Goal: Transaction & Acquisition: Purchase product/service

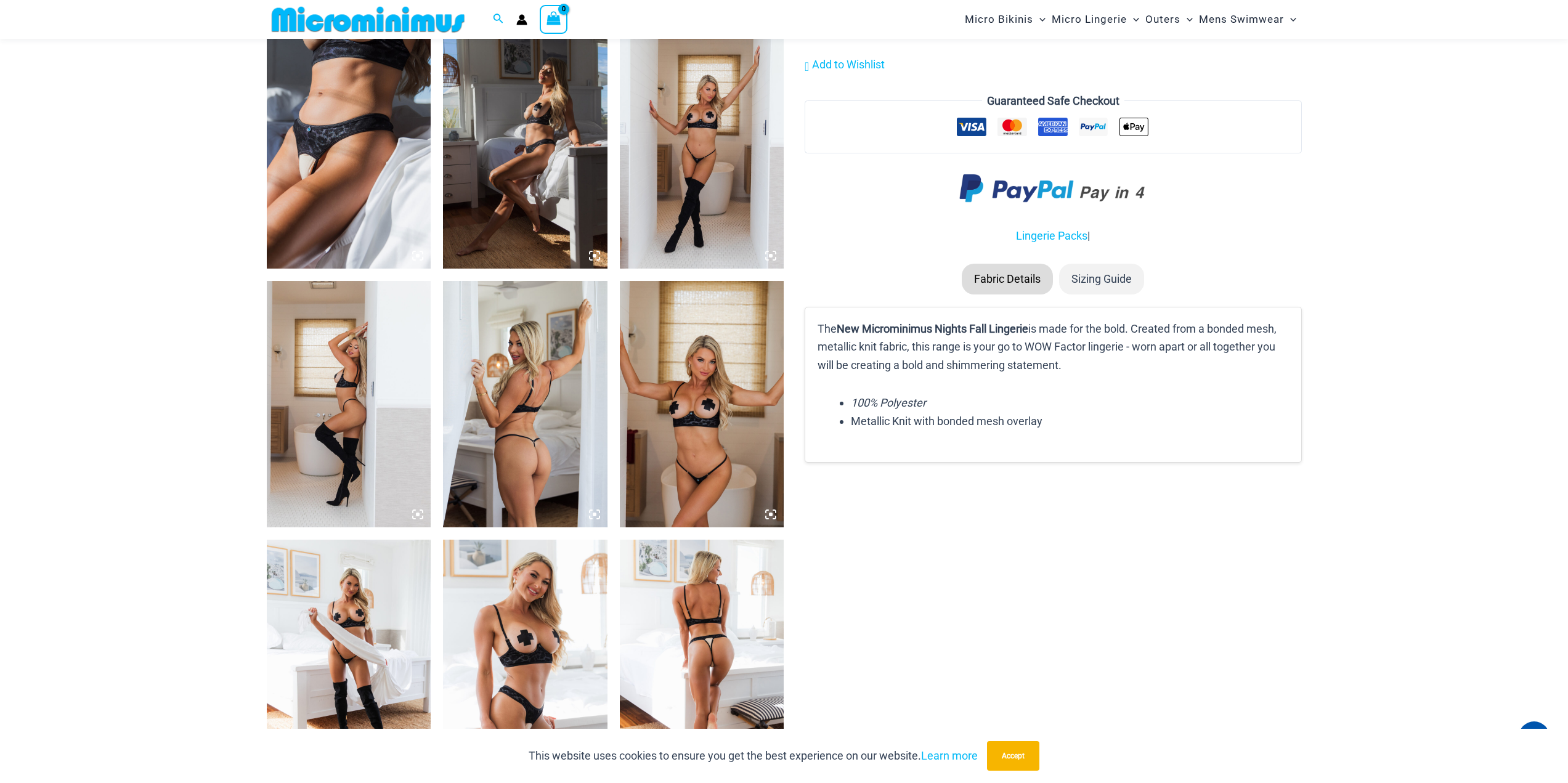
scroll to position [1406, 0]
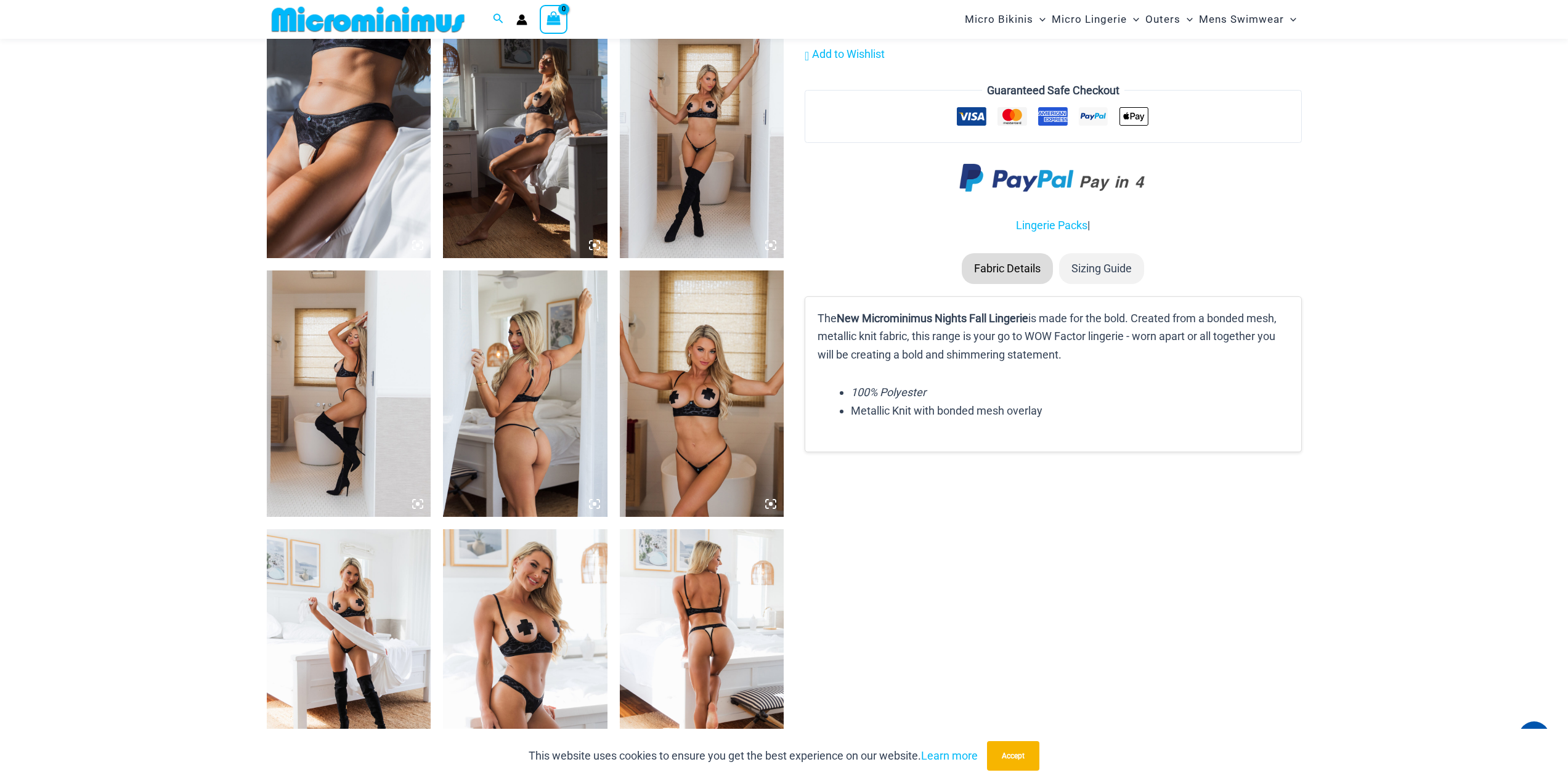
click at [710, 396] on img at bounding box center [702, 393] width 165 height 246
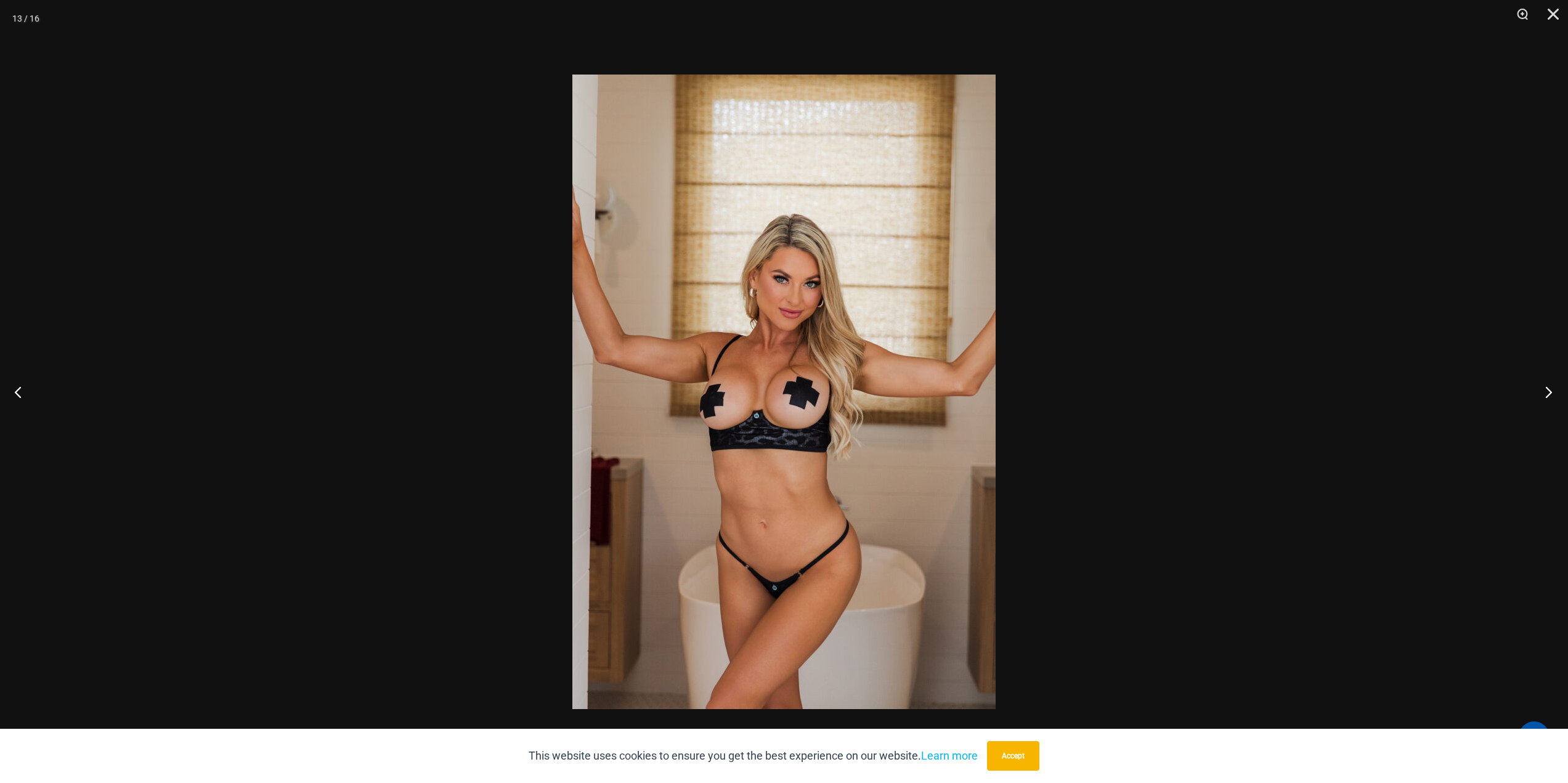
click at [1541, 387] on button "Next" at bounding box center [1545, 392] width 46 height 62
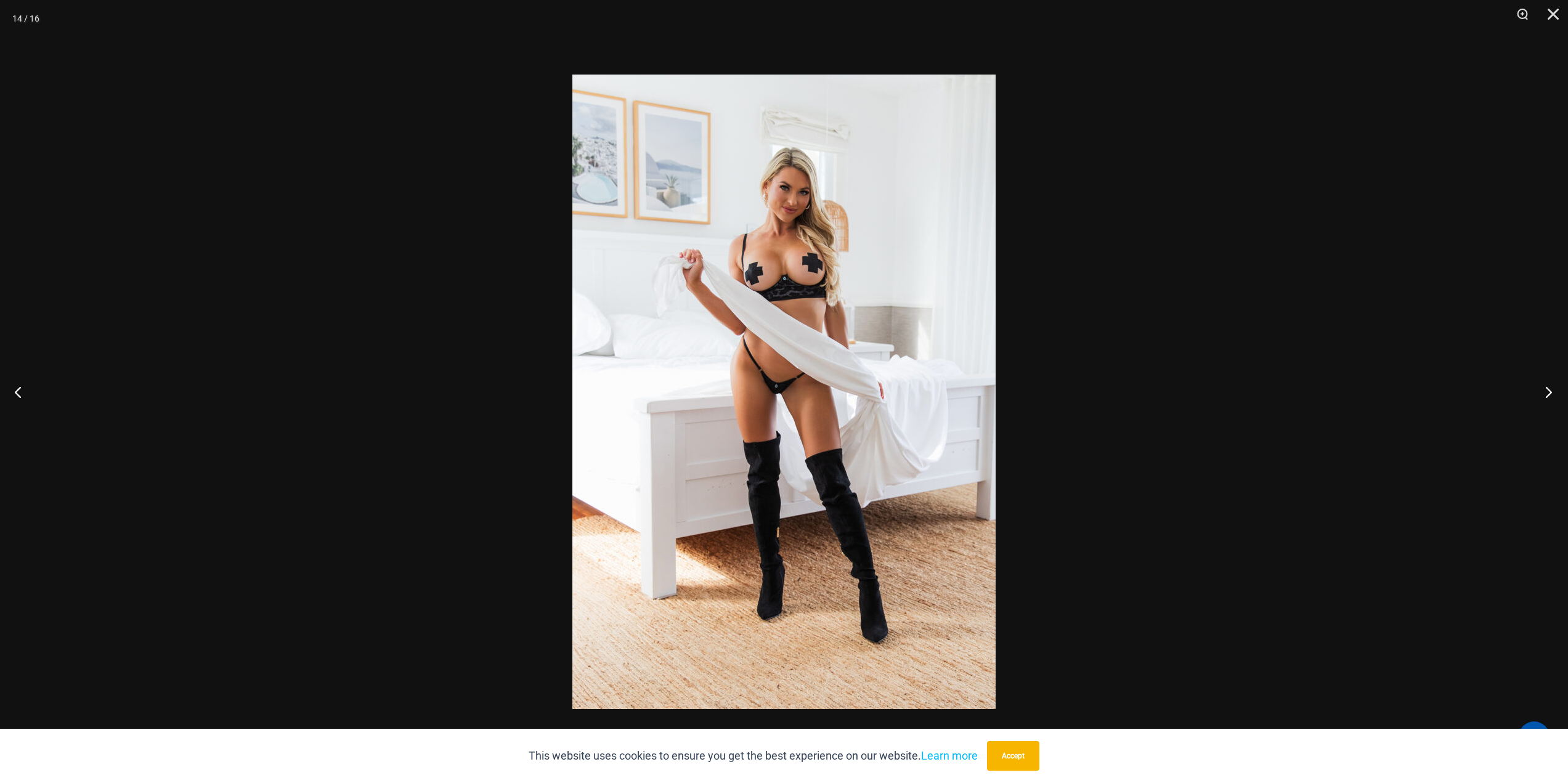
click at [1538, 387] on button "Next" at bounding box center [1545, 392] width 46 height 62
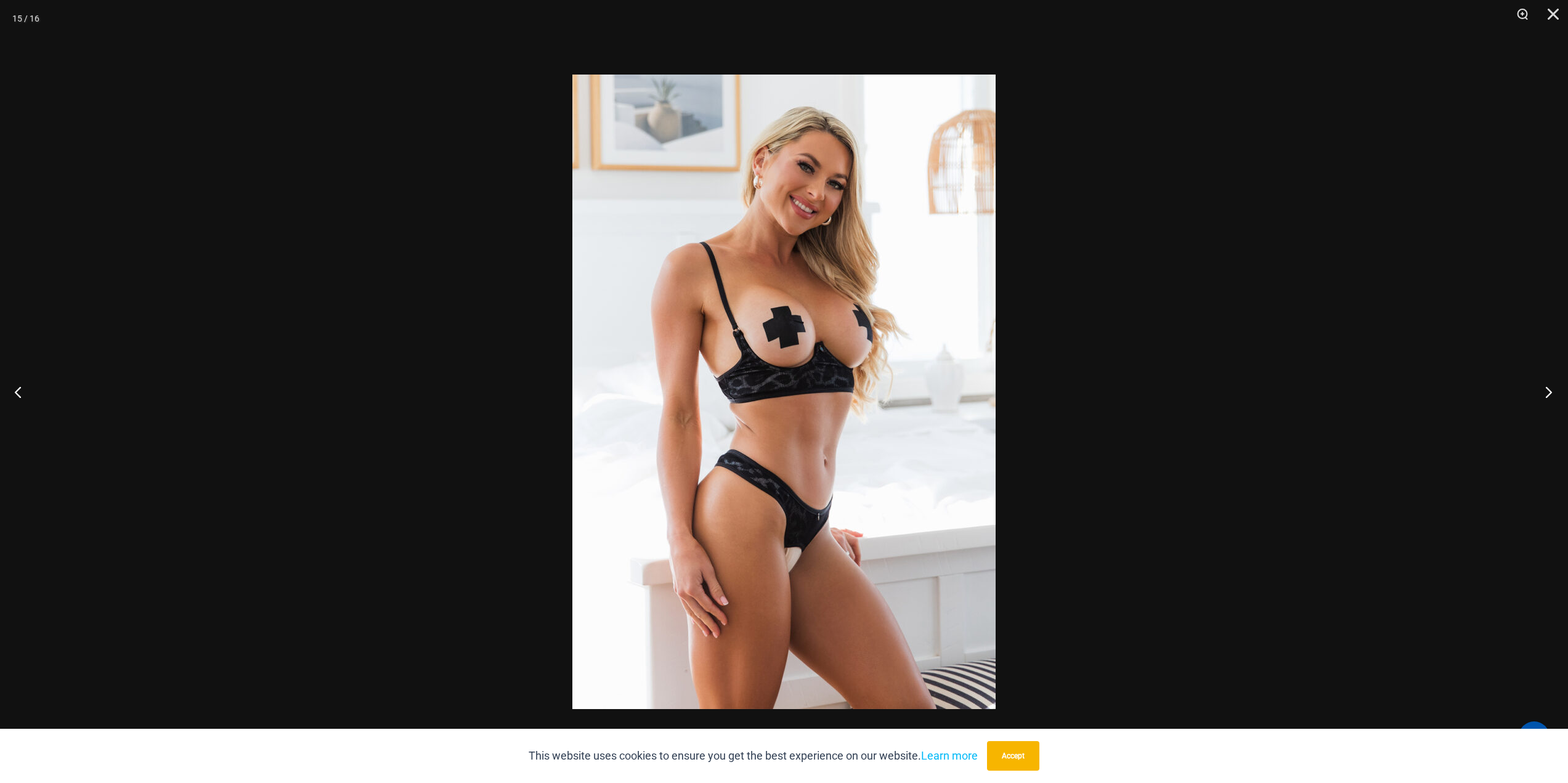
click at [1536, 388] on button "Next" at bounding box center [1545, 392] width 46 height 62
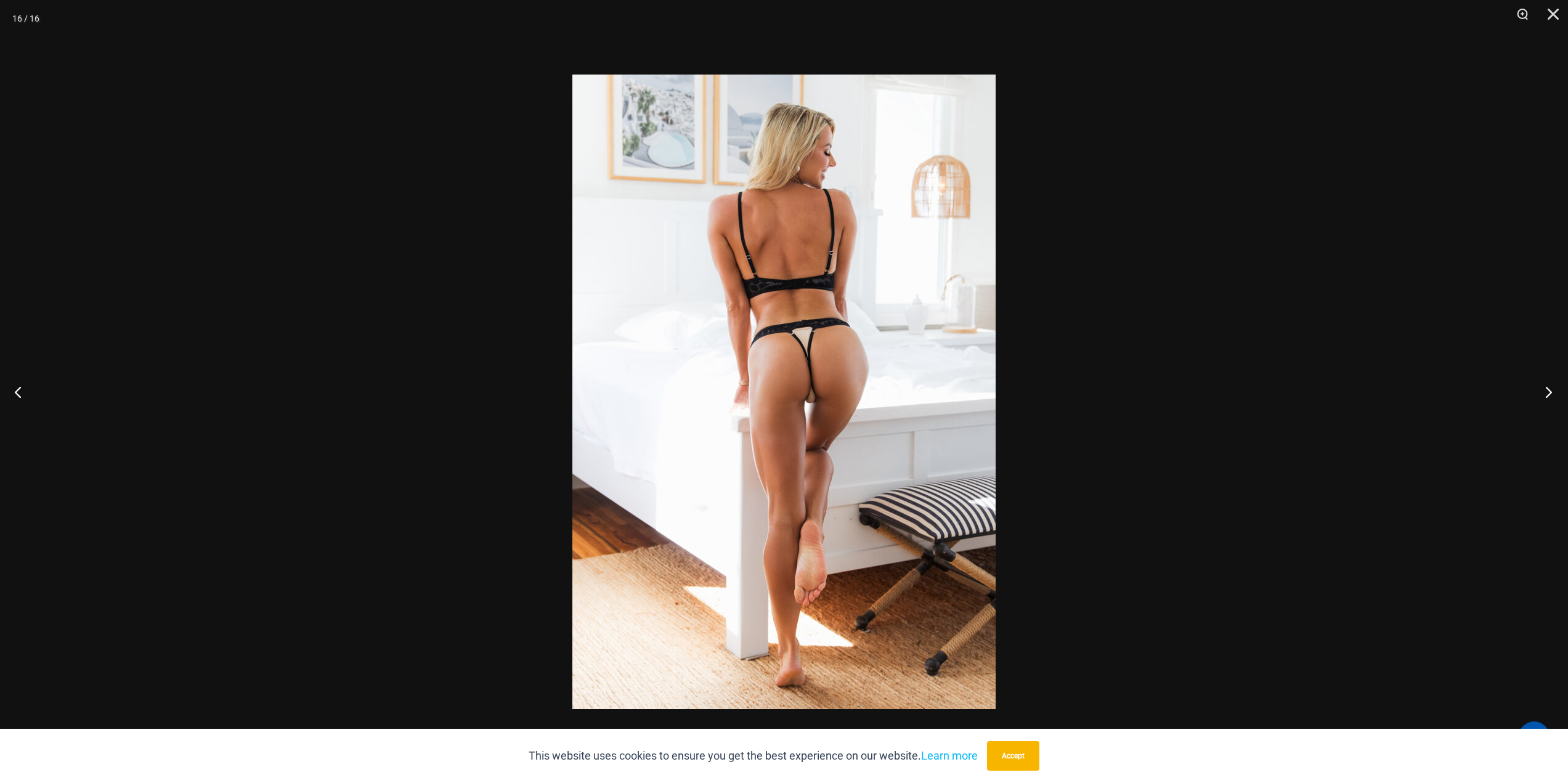
click at [1535, 389] on button "Next" at bounding box center [1545, 392] width 46 height 62
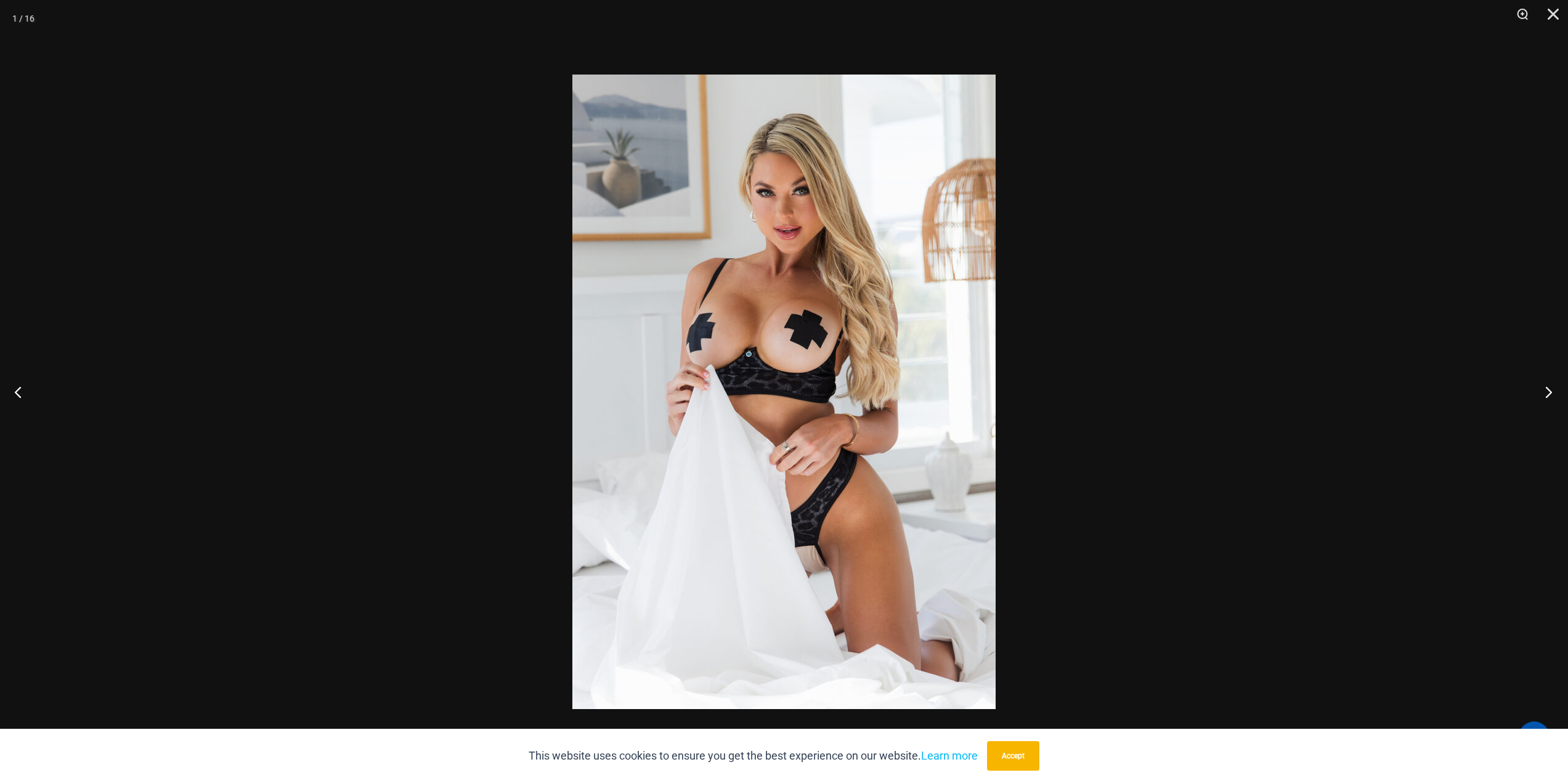
click at [1535, 389] on button "Next" at bounding box center [1545, 392] width 46 height 62
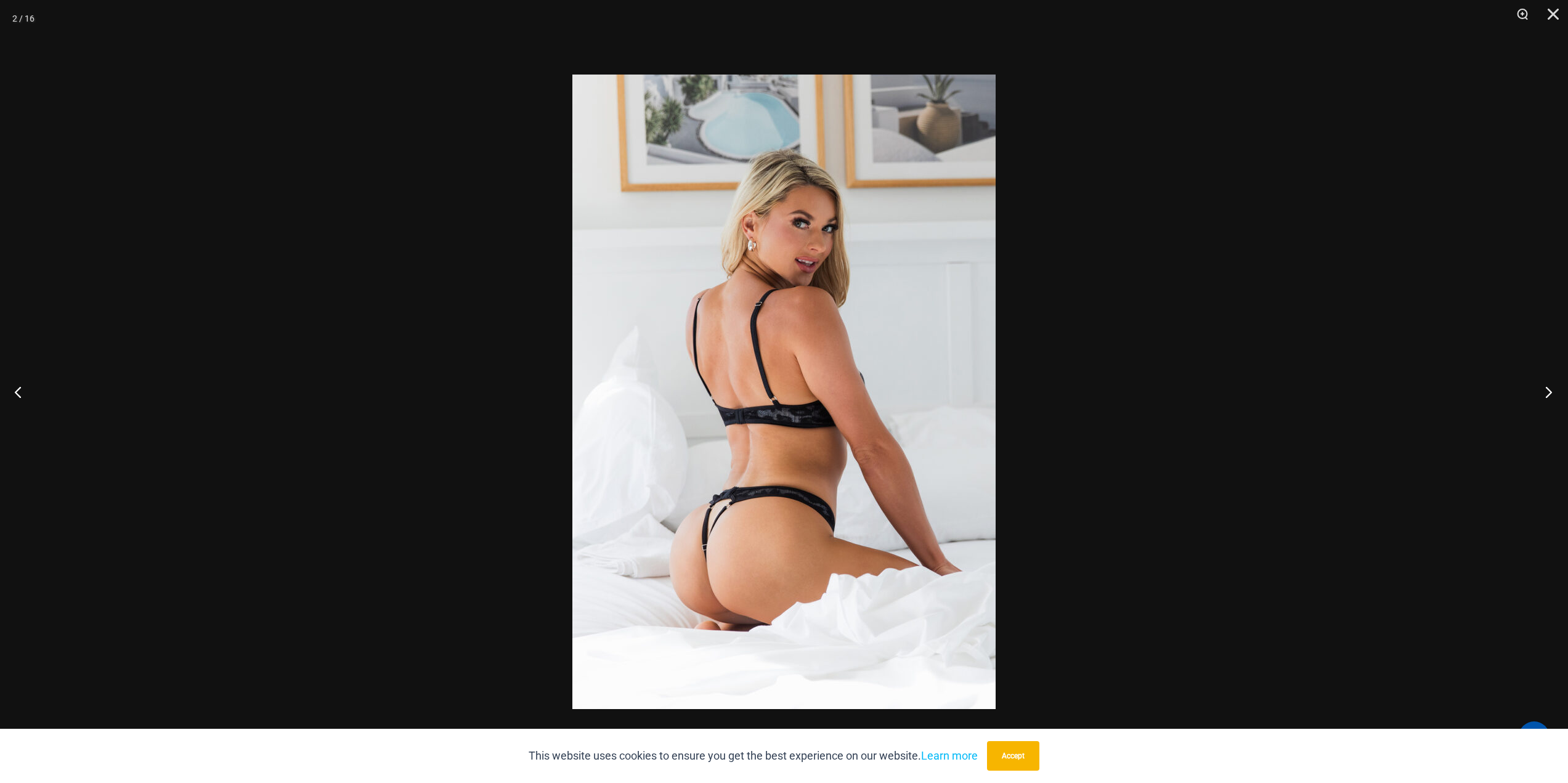
click at [1535, 389] on button "Next" at bounding box center [1545, 392] width 46 height 62
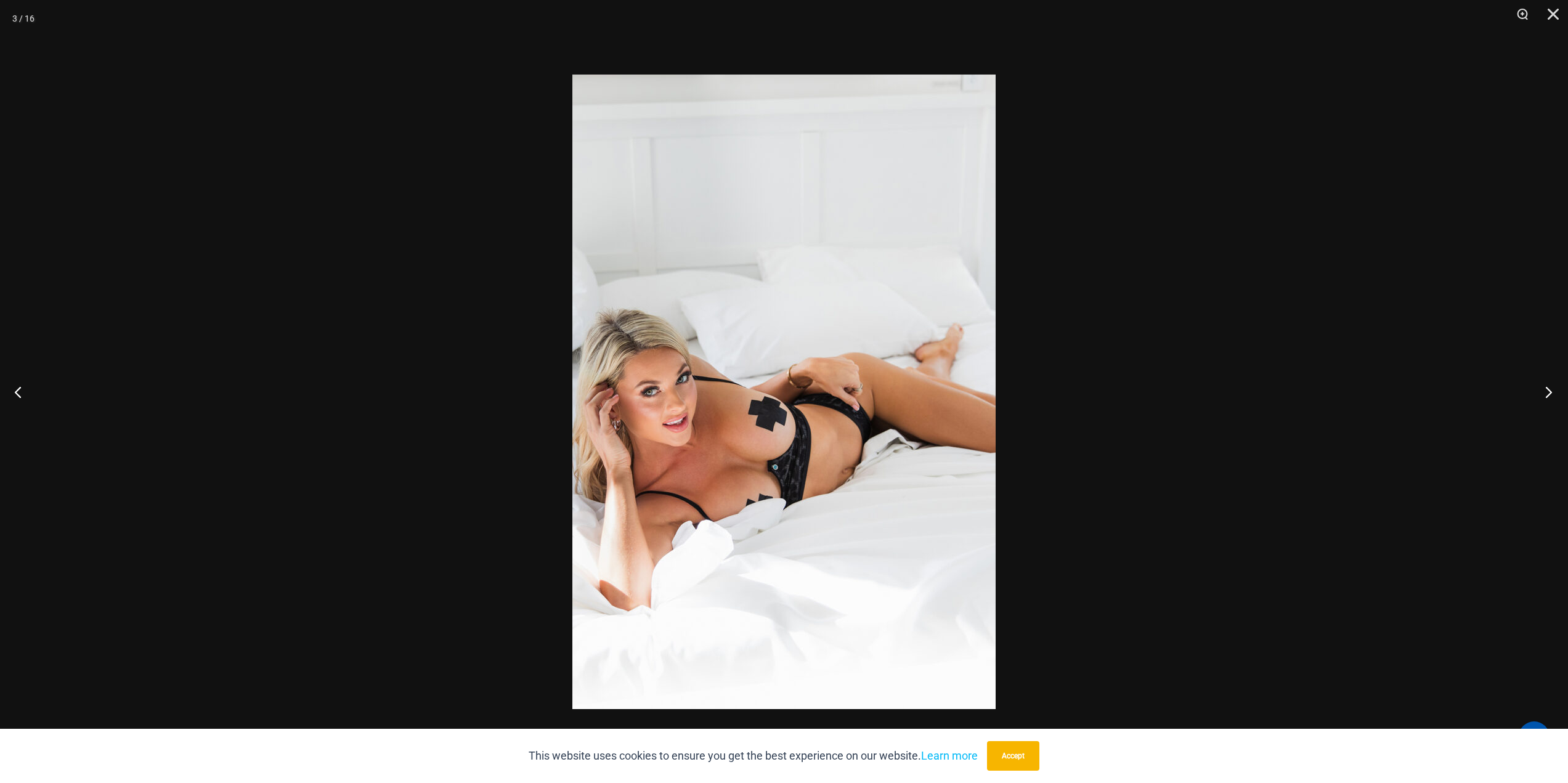
click at [1535, 389] on button "Next" at bounding box center [1545, 392] width 46 height 62
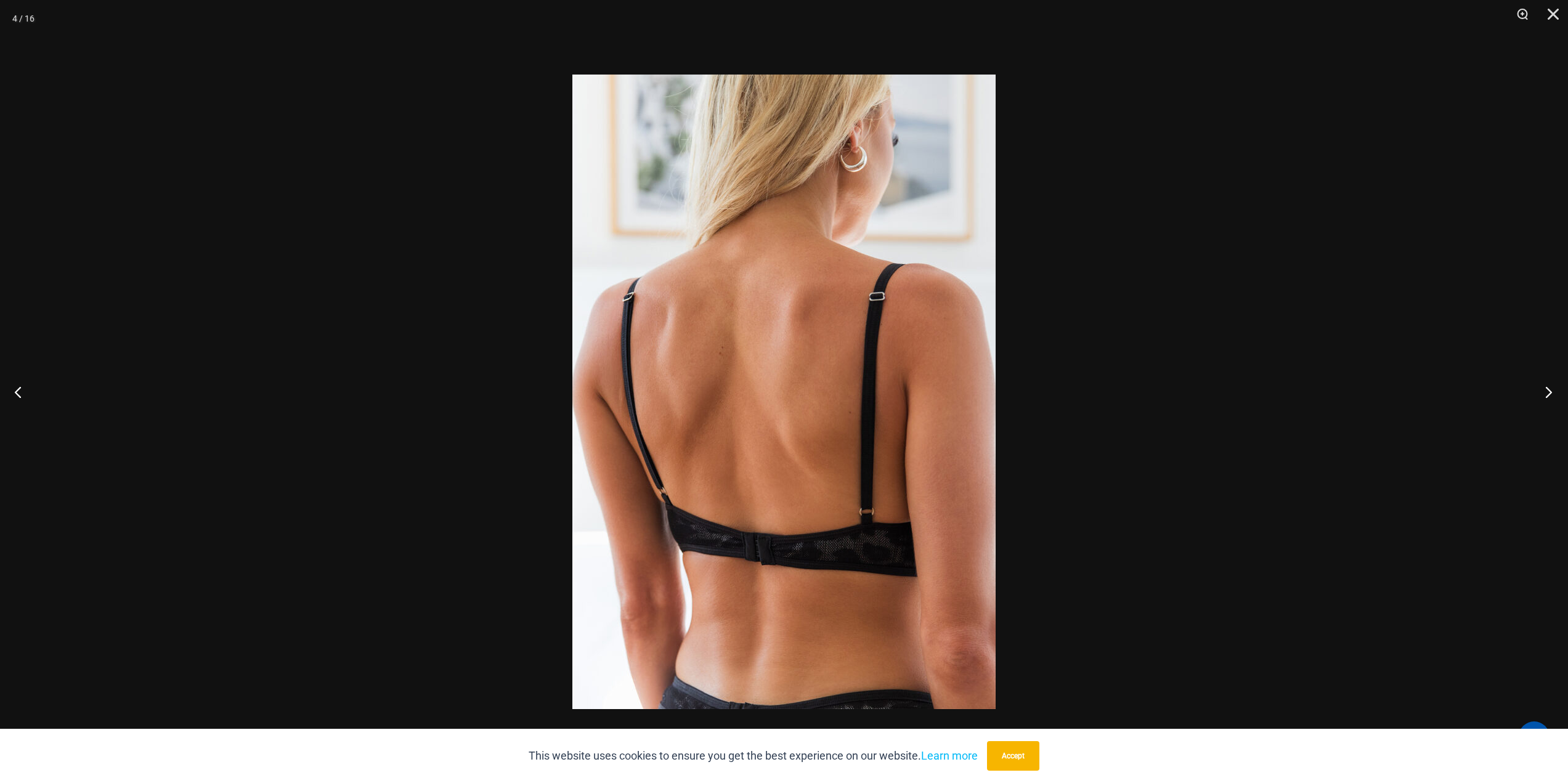
click at [1535, 389] on button "Next" at bounding box center [1545, 392] width 46 height 62
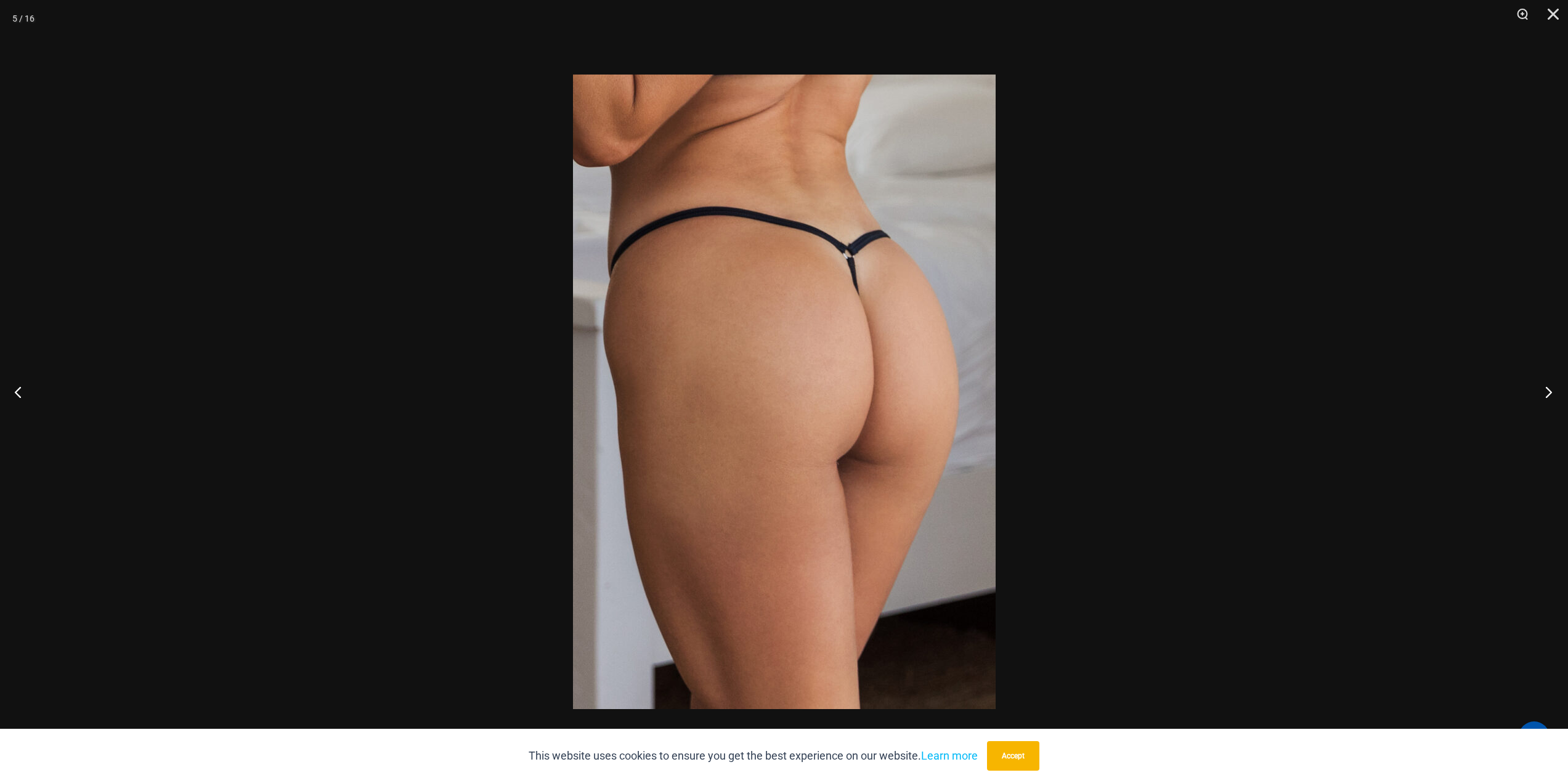
click at [1535, 389] on button "Next" at bounding box center [1545, 392] width 46 height 62
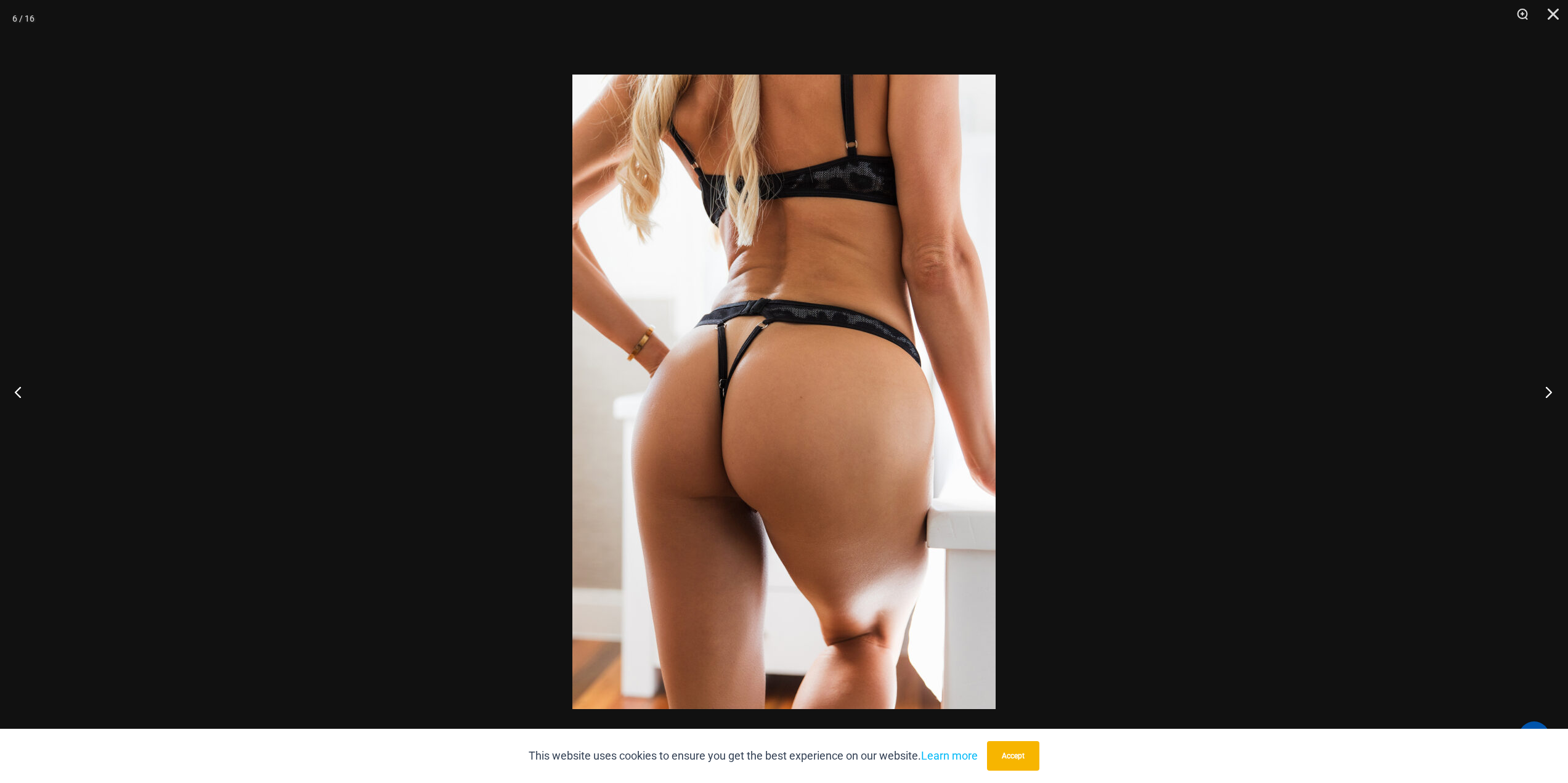
click at [1535, 390] on button "Next" at bounding box center [1545, 392] width 46 height 62
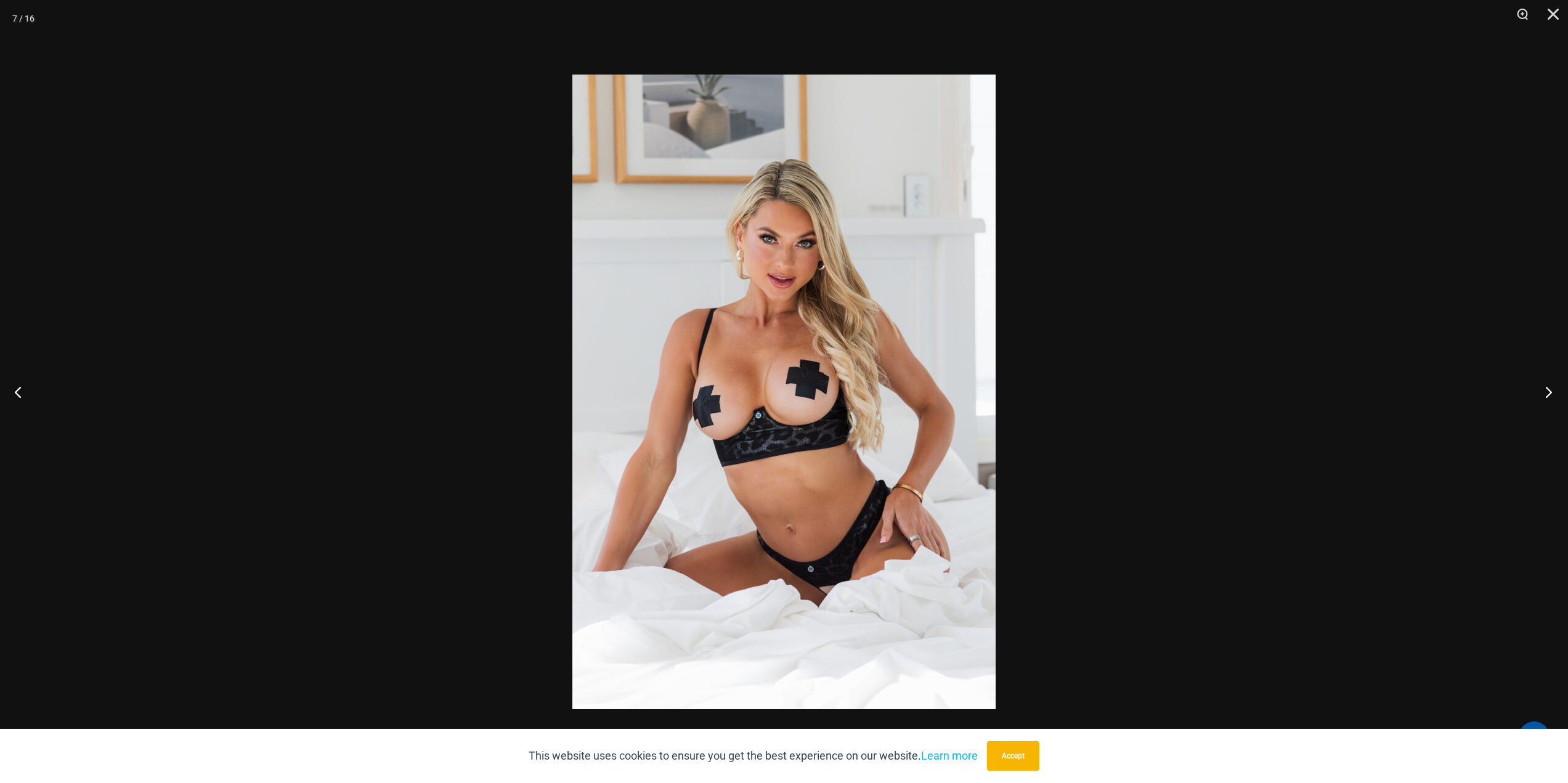
click at [1535, 390] on button "Next" at bounding box center [1545, 392] width 46 height 62
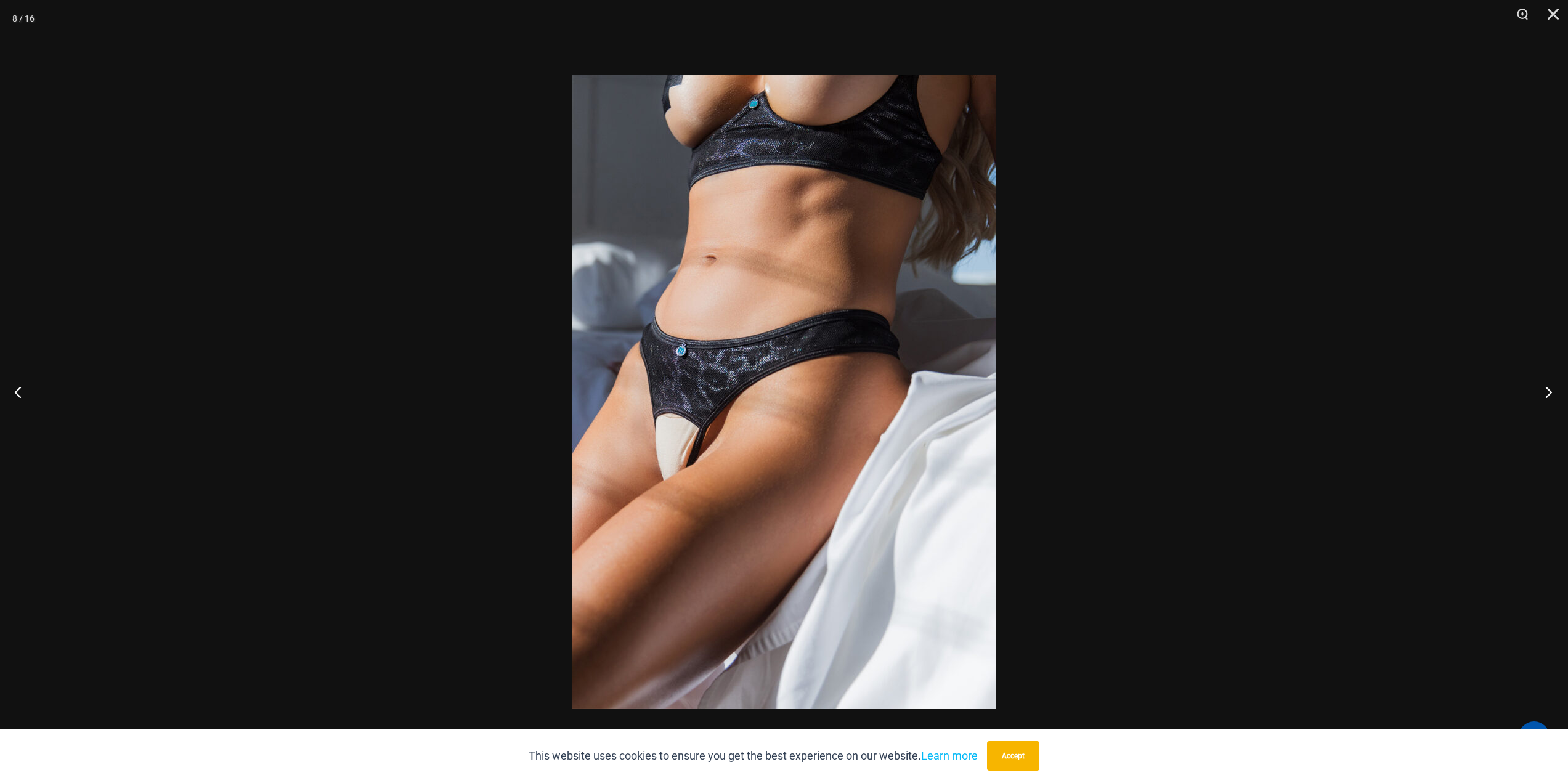
click at [1535, 390] on button "Next" at bounding box center [1545, 392] width 46 height 62
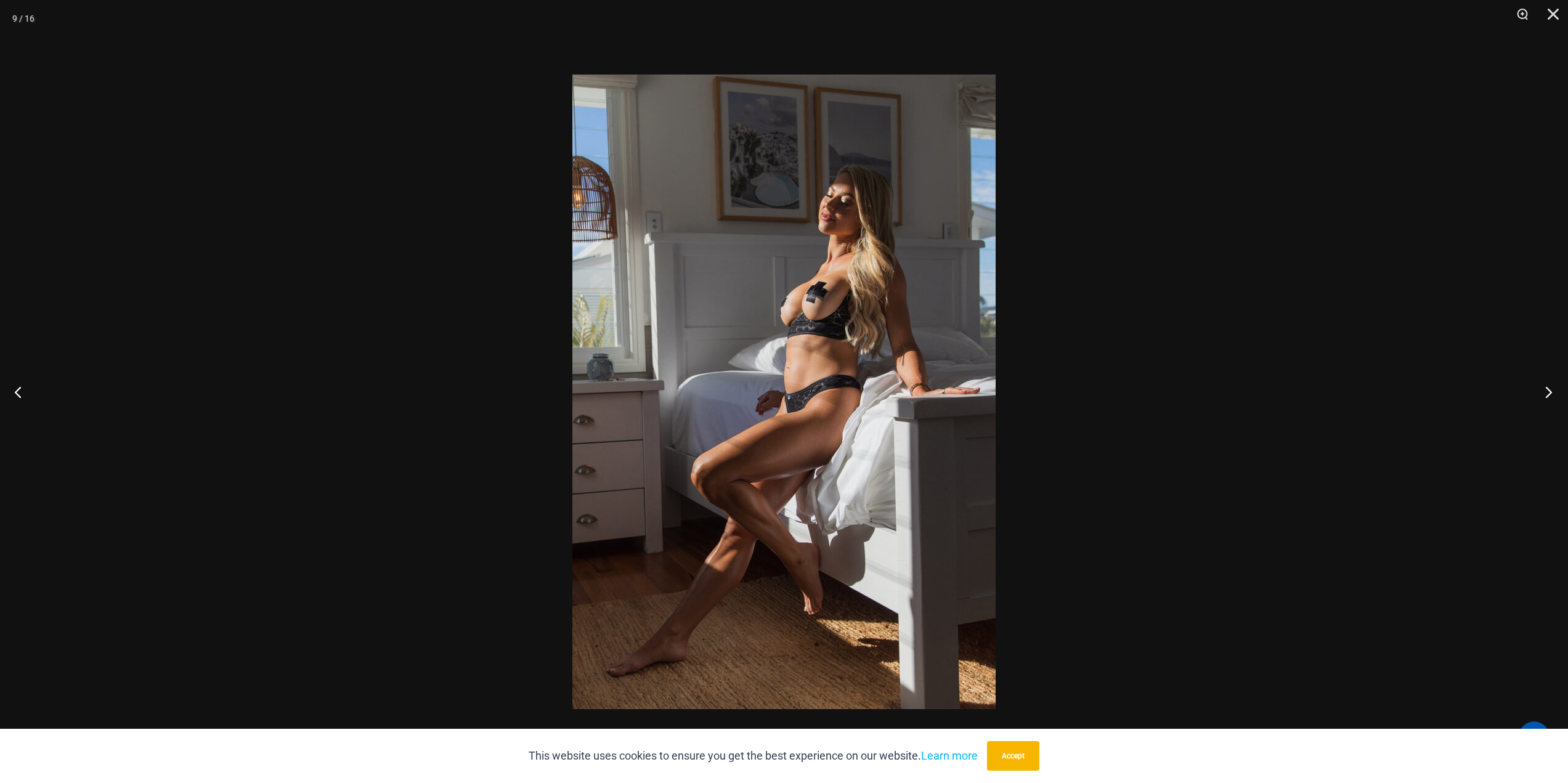
click at [1535, 390] on button "Next" at bounding box center [1545, 392] width 46 height 62
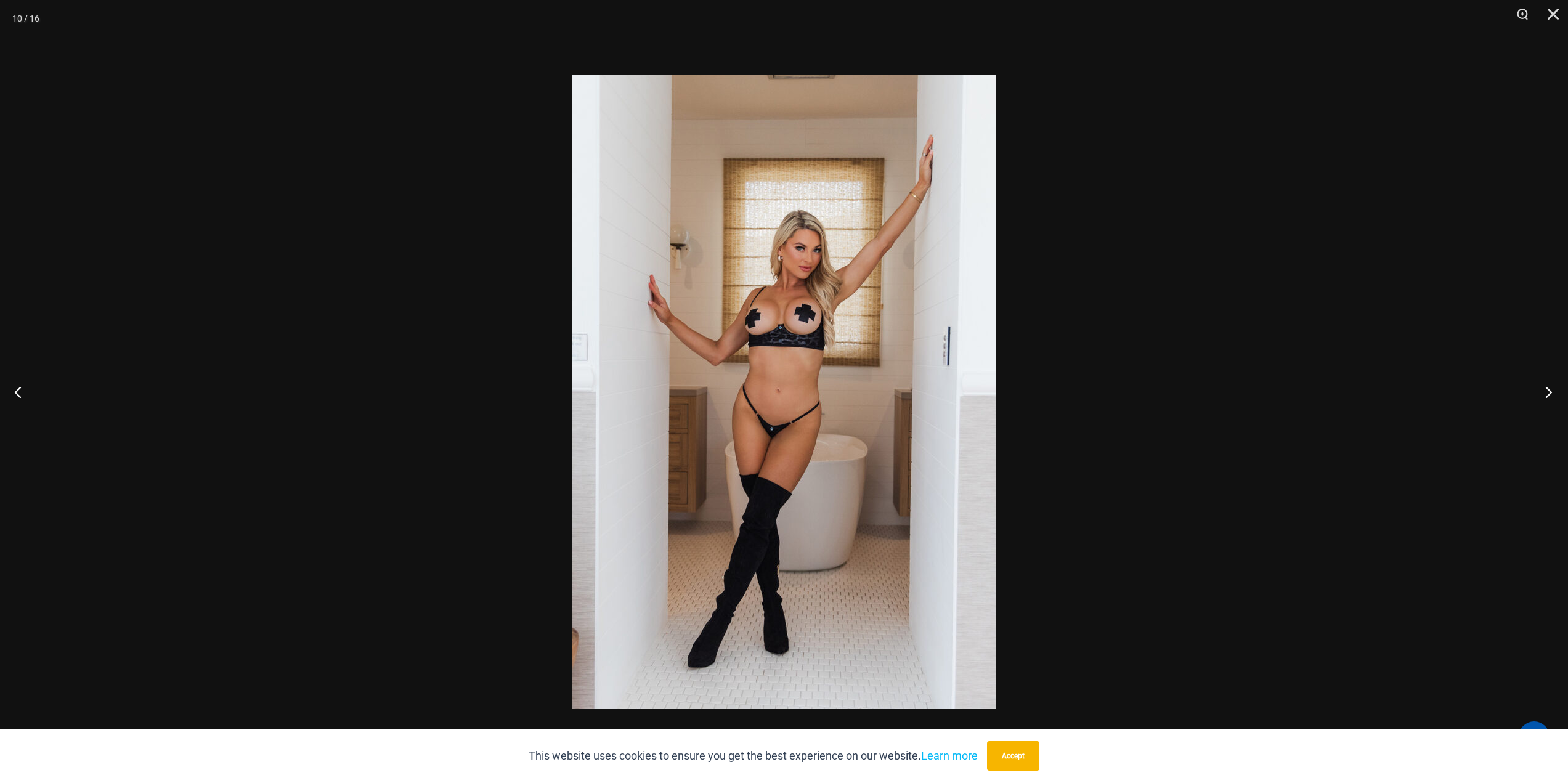
click at [1535, 390] on button "Next" at bounding box center [1545, 392] width 46 height 62
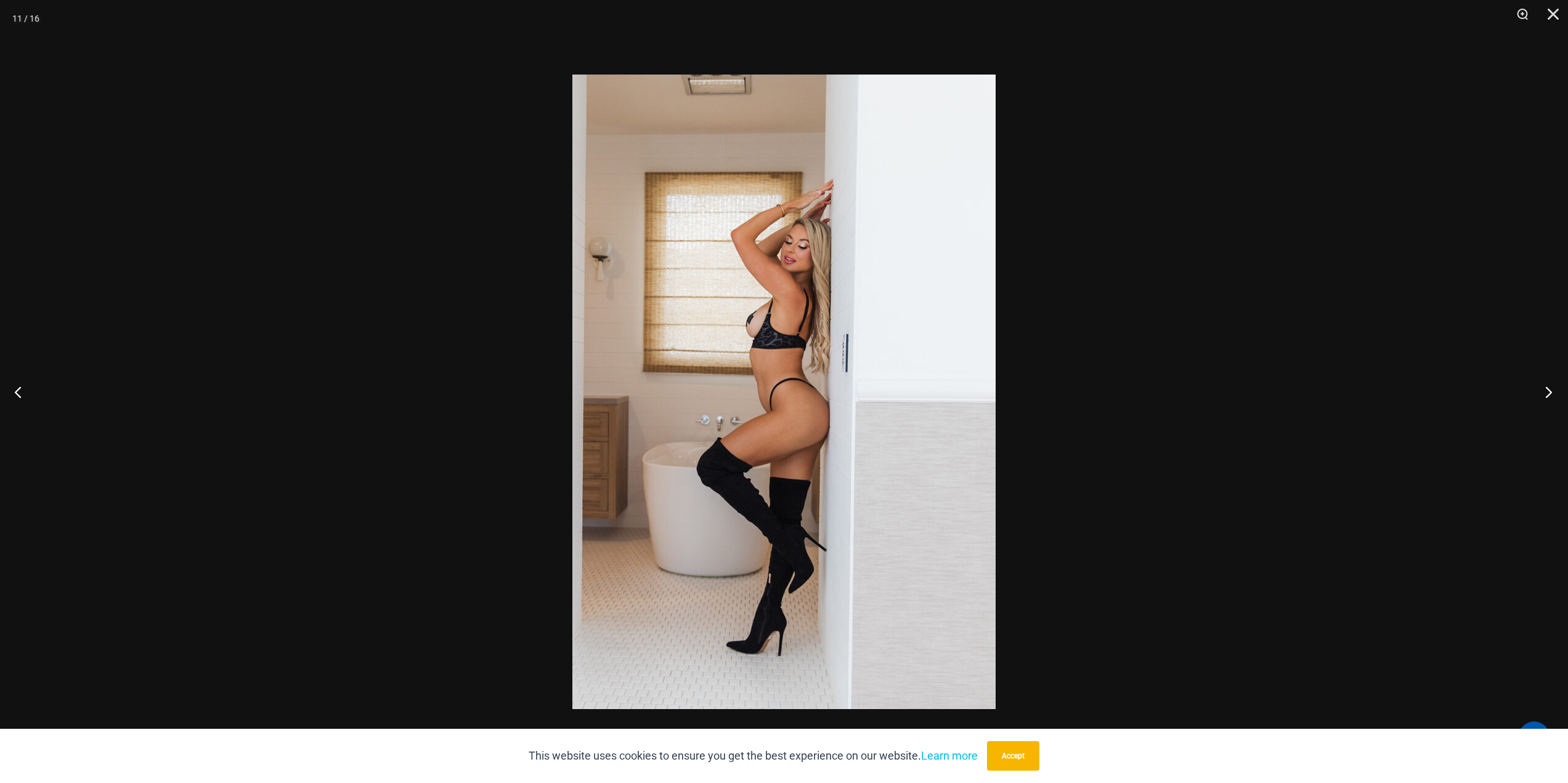
click at [1535, 390] on button "Next" at bounding box center [1545, 392] width 46 height 62
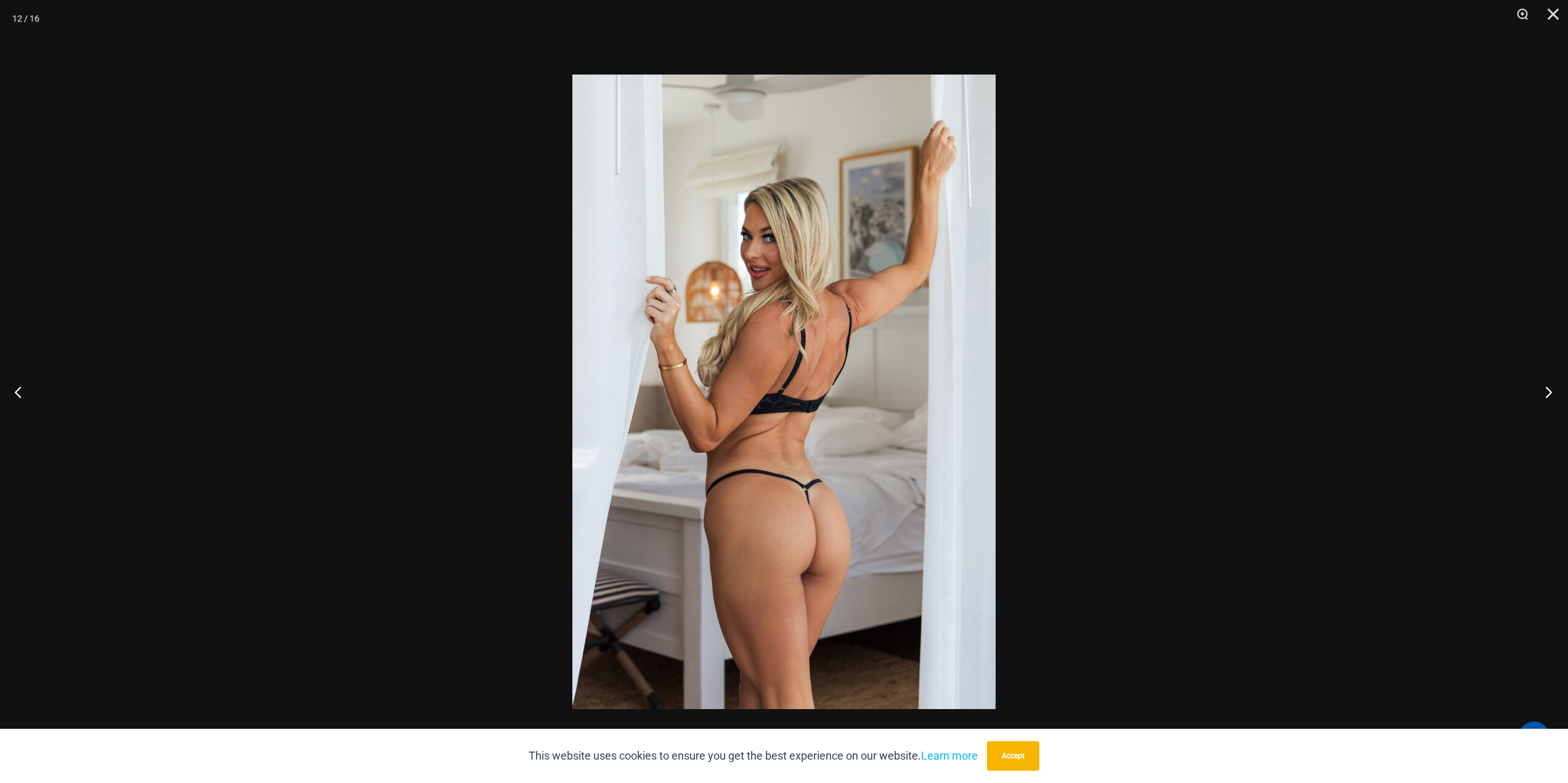
click at [1535, 390] on button "Next" at bounding box center [1545, 392] width 46 height 62
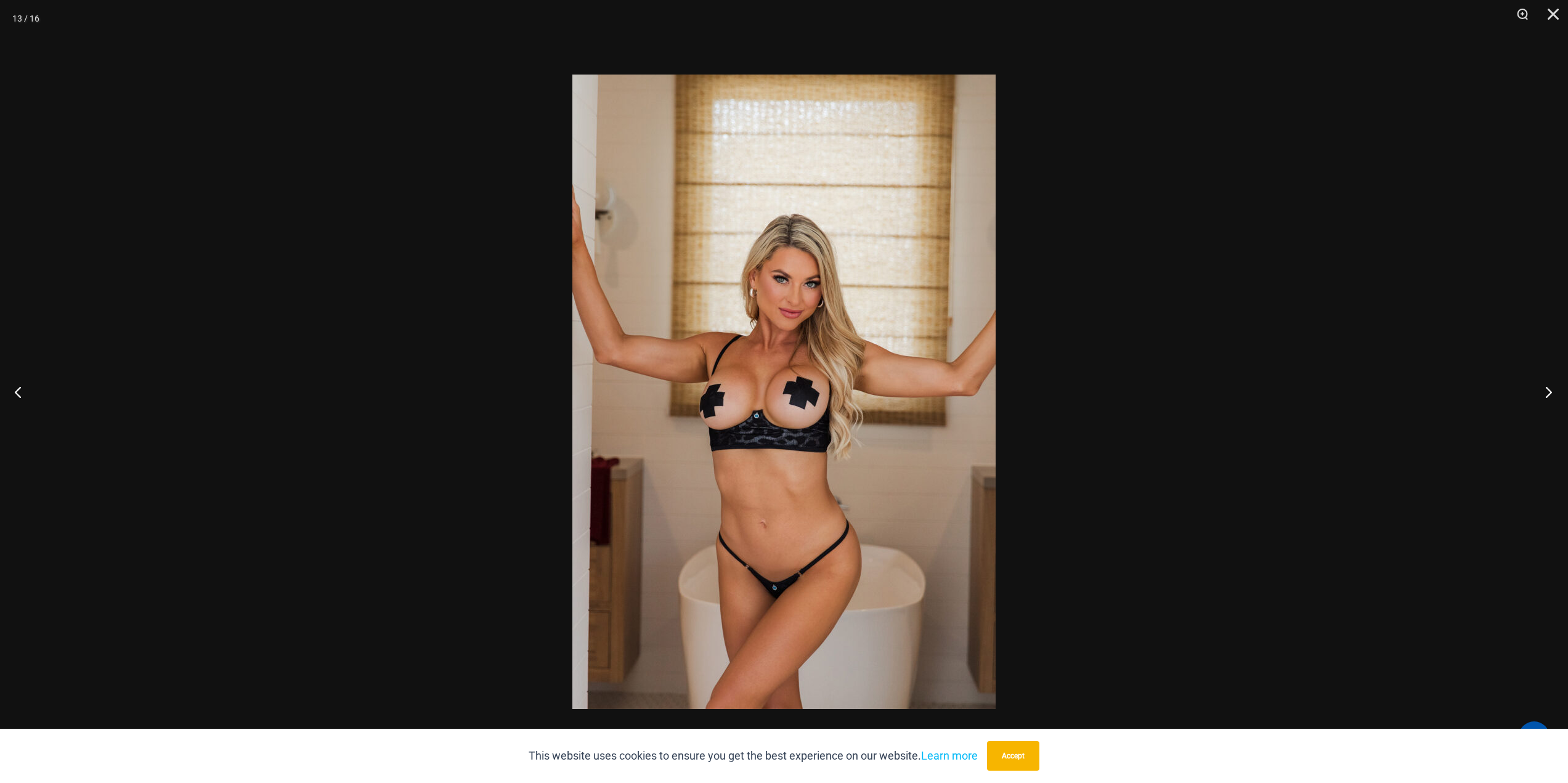
click at [1535, 390] on button "Next" at bounding box center [1545, 392] width 46 height 62
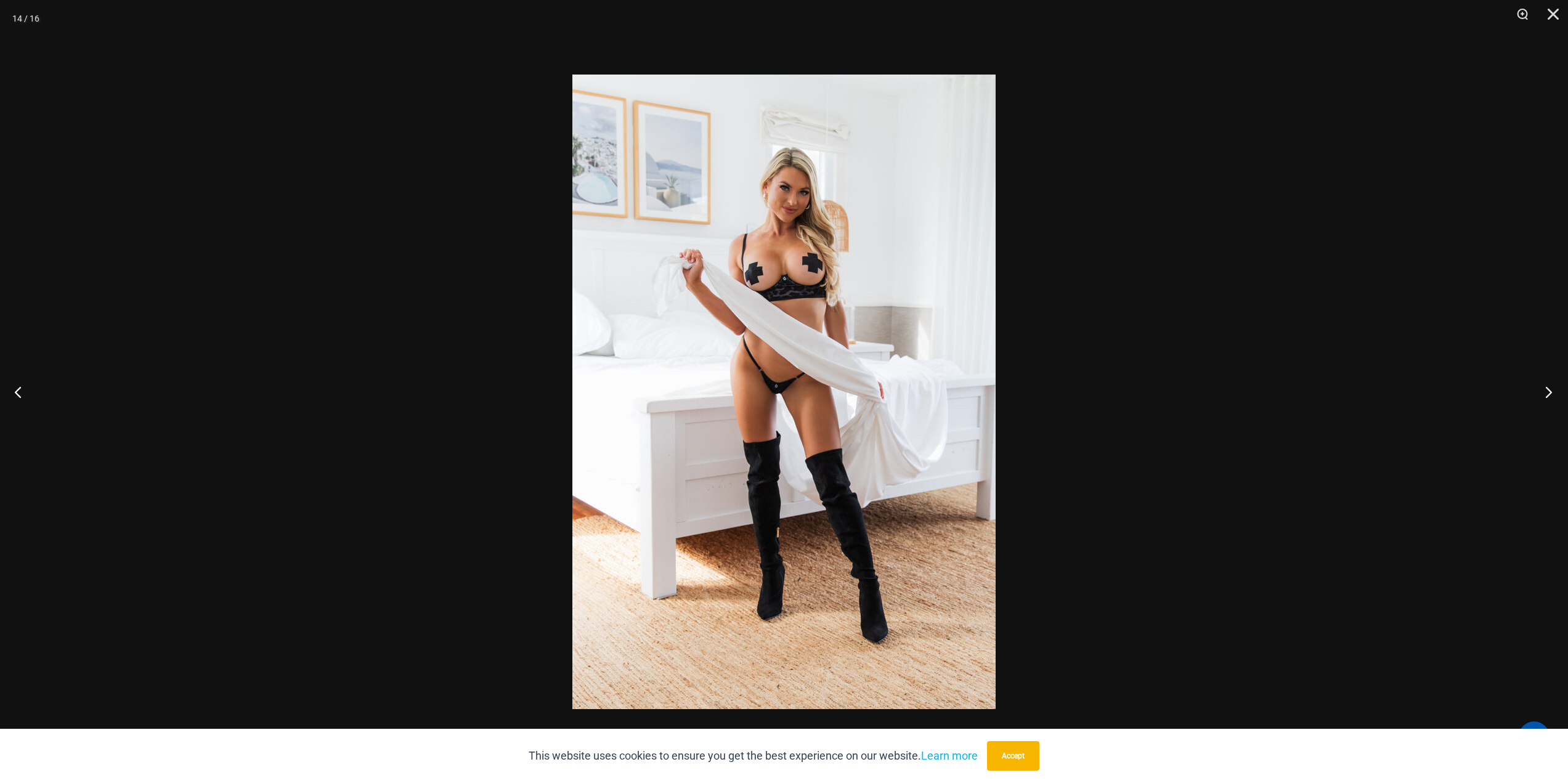
click at [1535, 390] on button "Next" at bounding box center [1545, 392] width 46 height 62
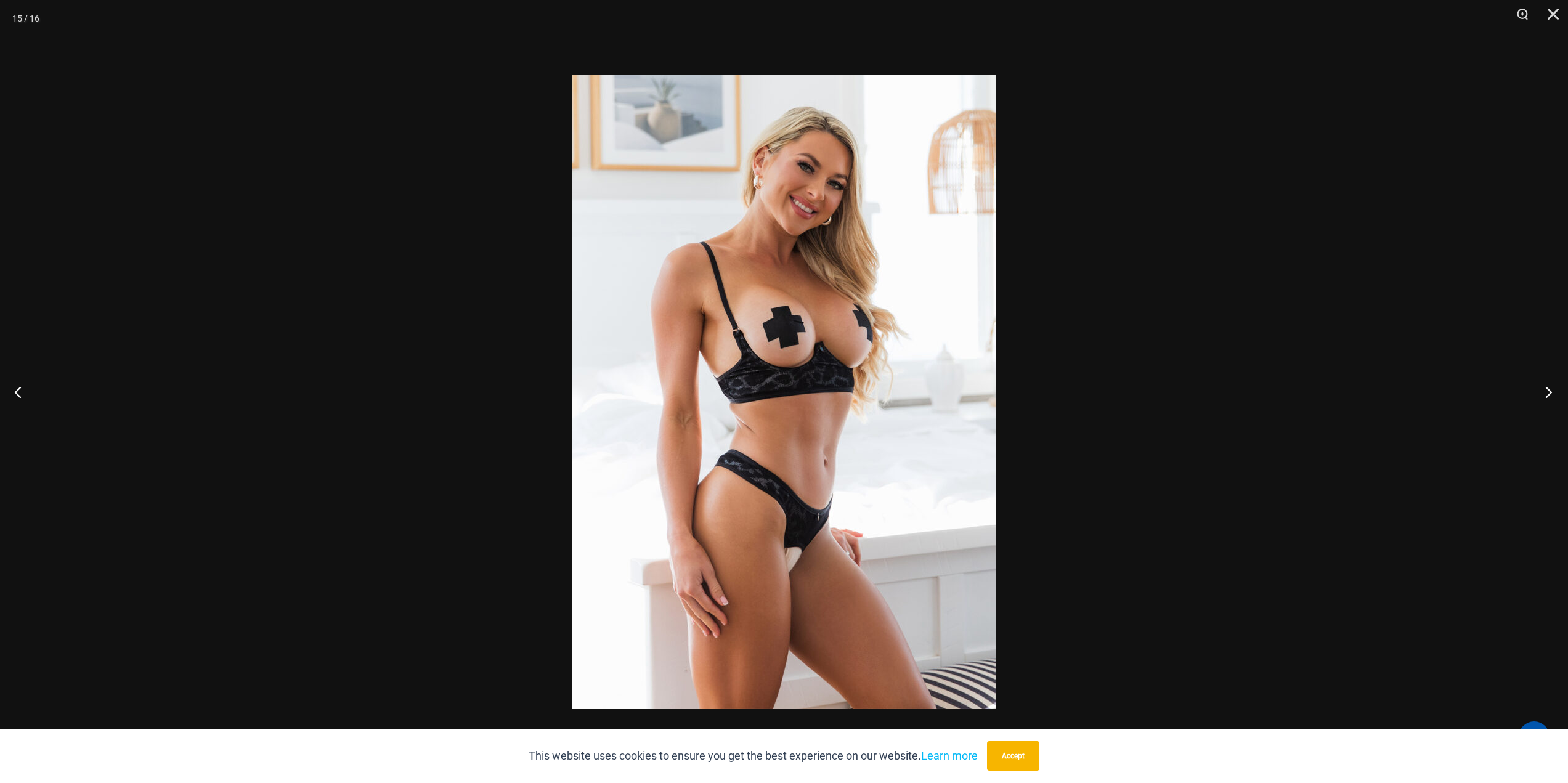
click at [1535, 390] on button "Next" at bounding box center [1545, 392] width 46 height 62
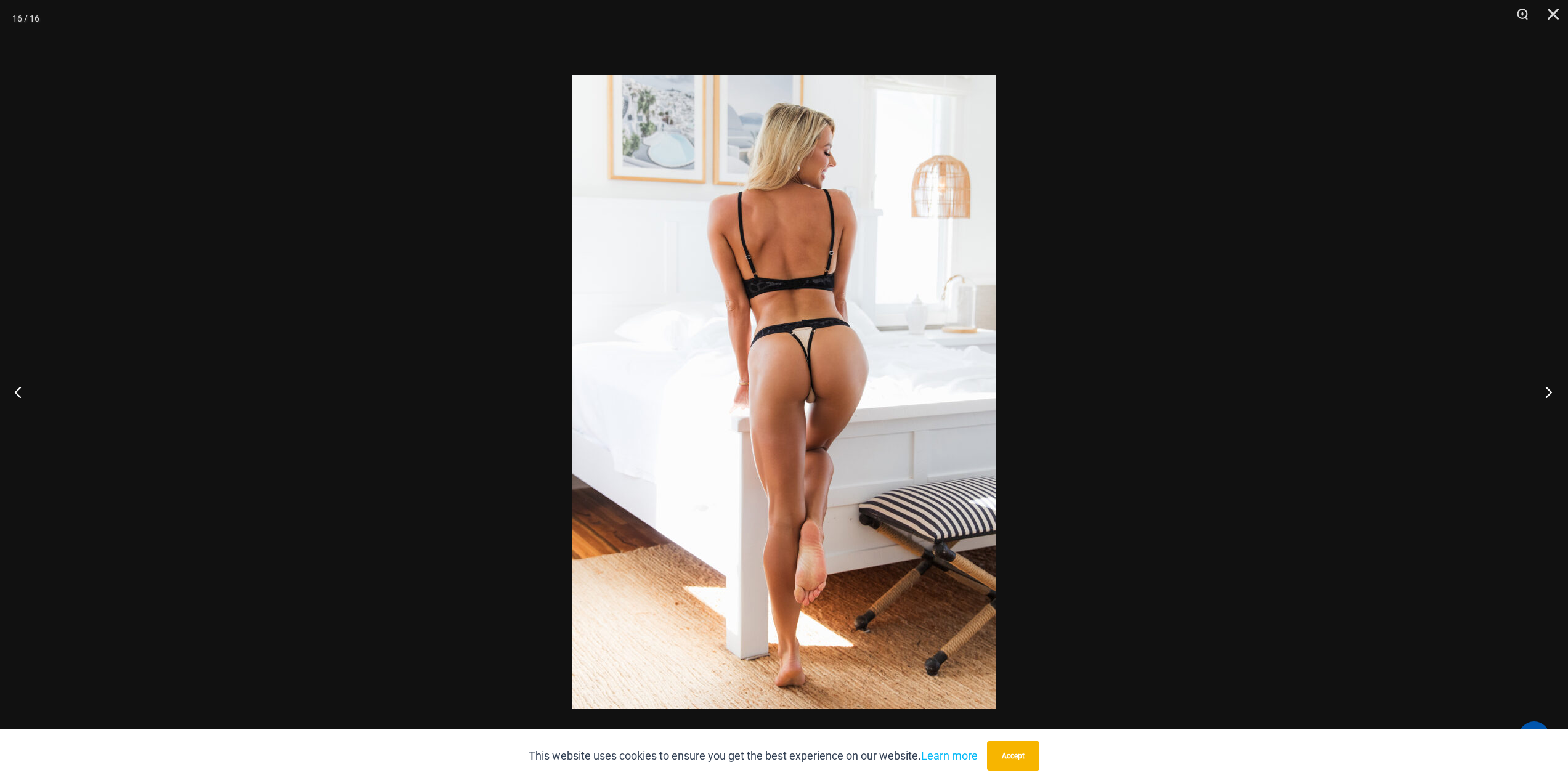
click at [1535, 390] on button "Next" at bounding box center [1545, 392] width 46 height 62
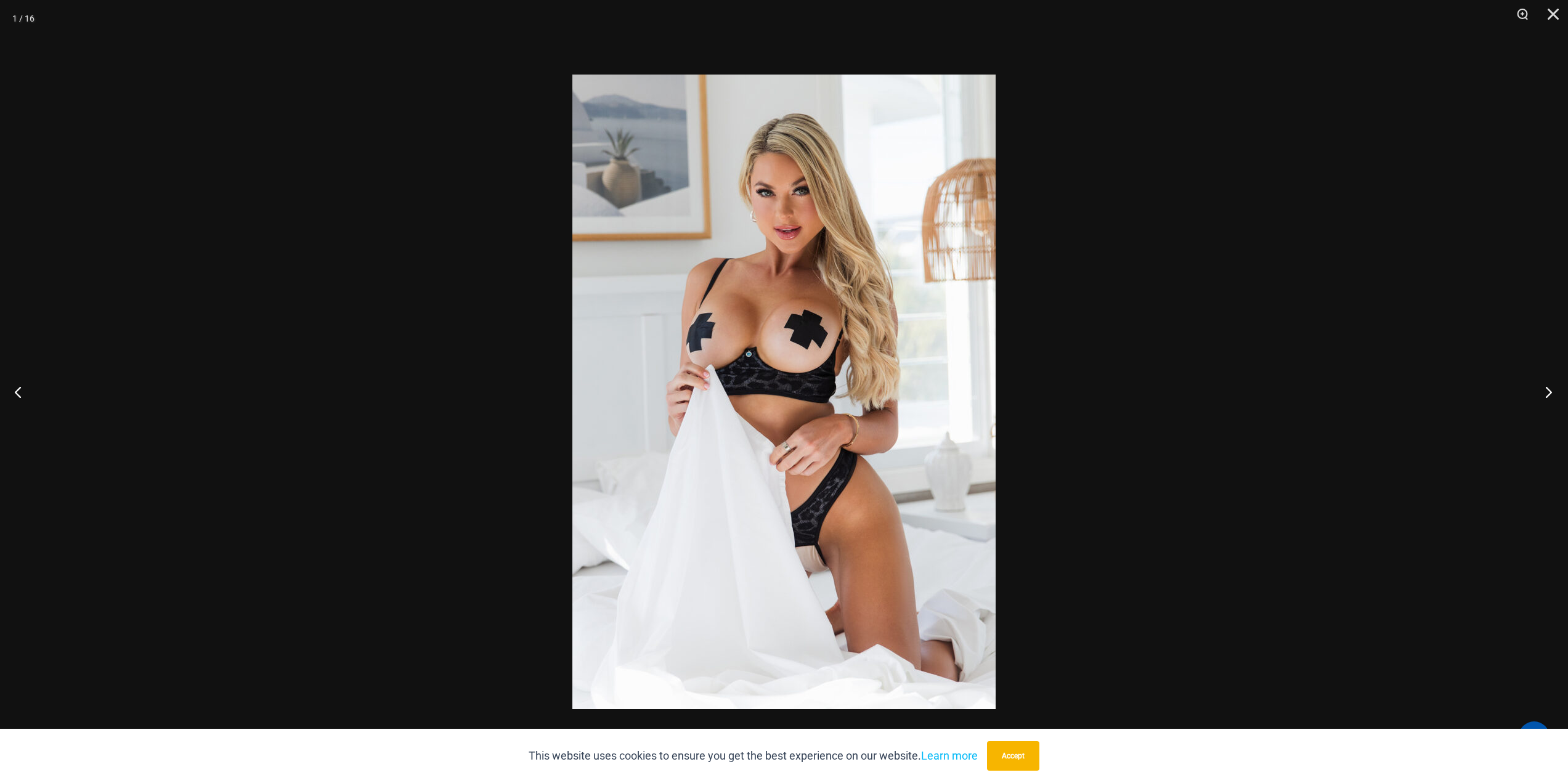
click at [1535, 390] on button "Next" at bounding box center [1545, 392] width 46 height 62
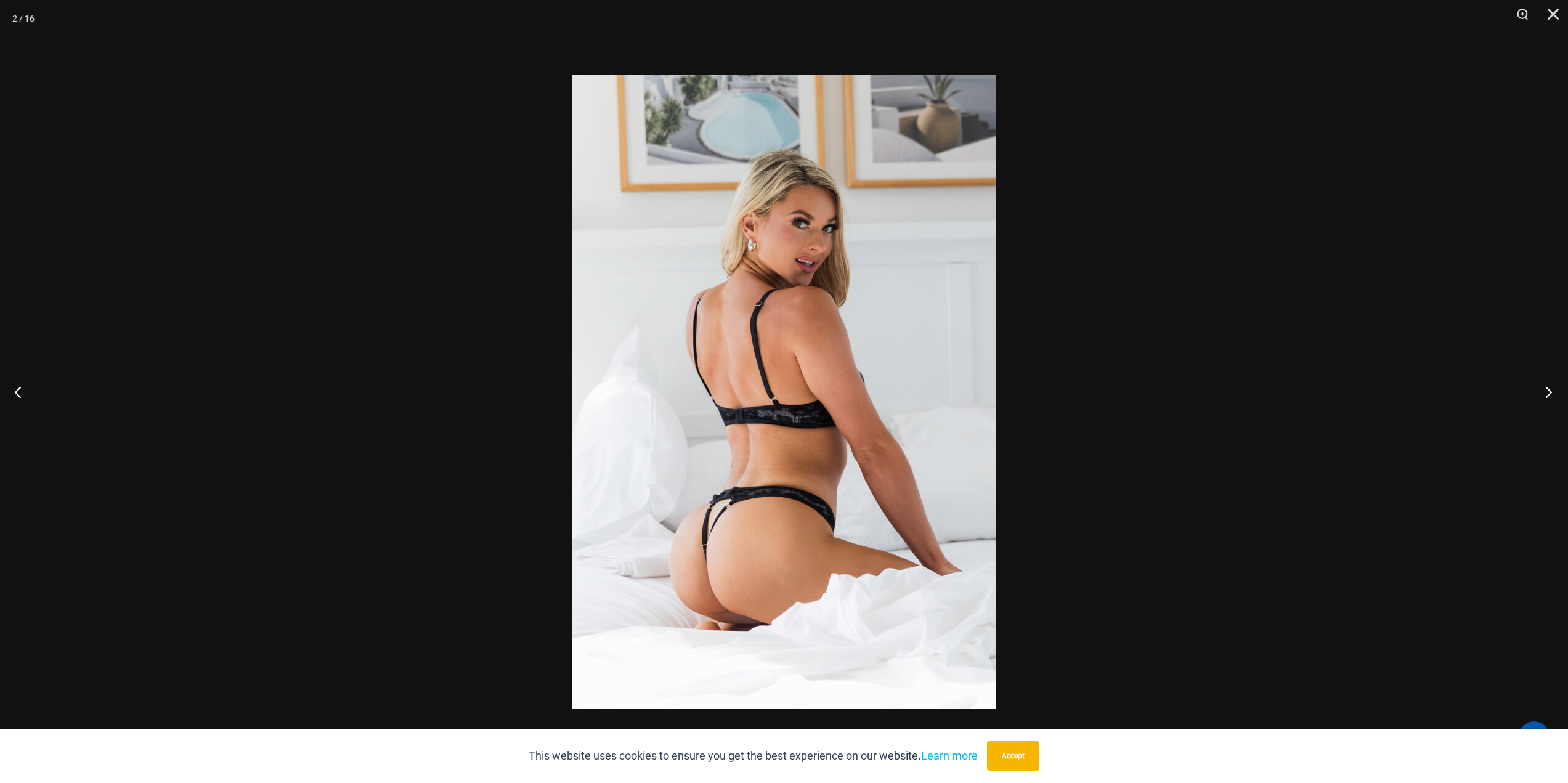
click at [1535, 390] on button "Next" at bounding box center [1545, 392] width 46 height 62
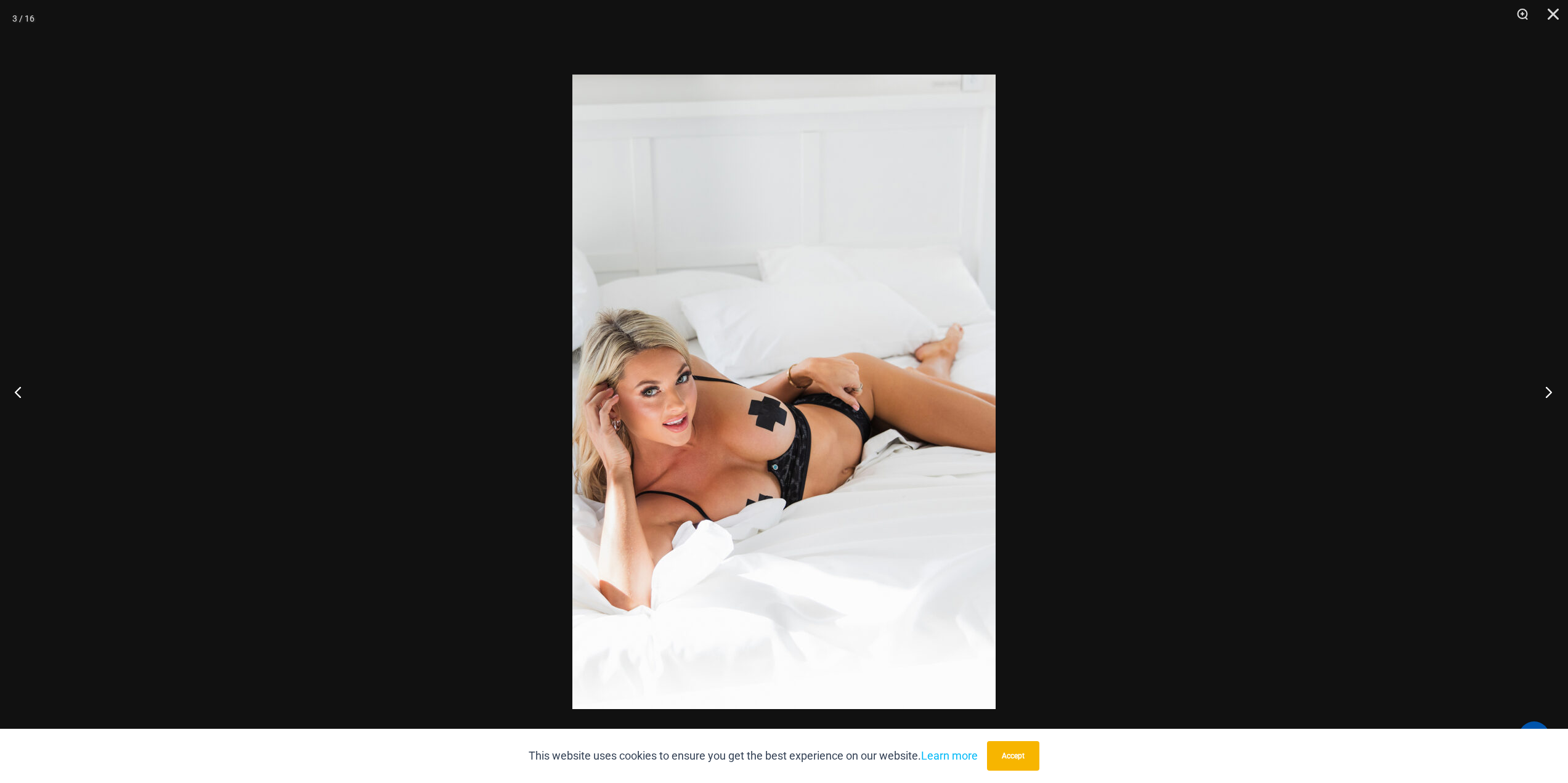
click at [1535, 390] on button "Next" at bounding box center [1545, 392] width 46 height 62
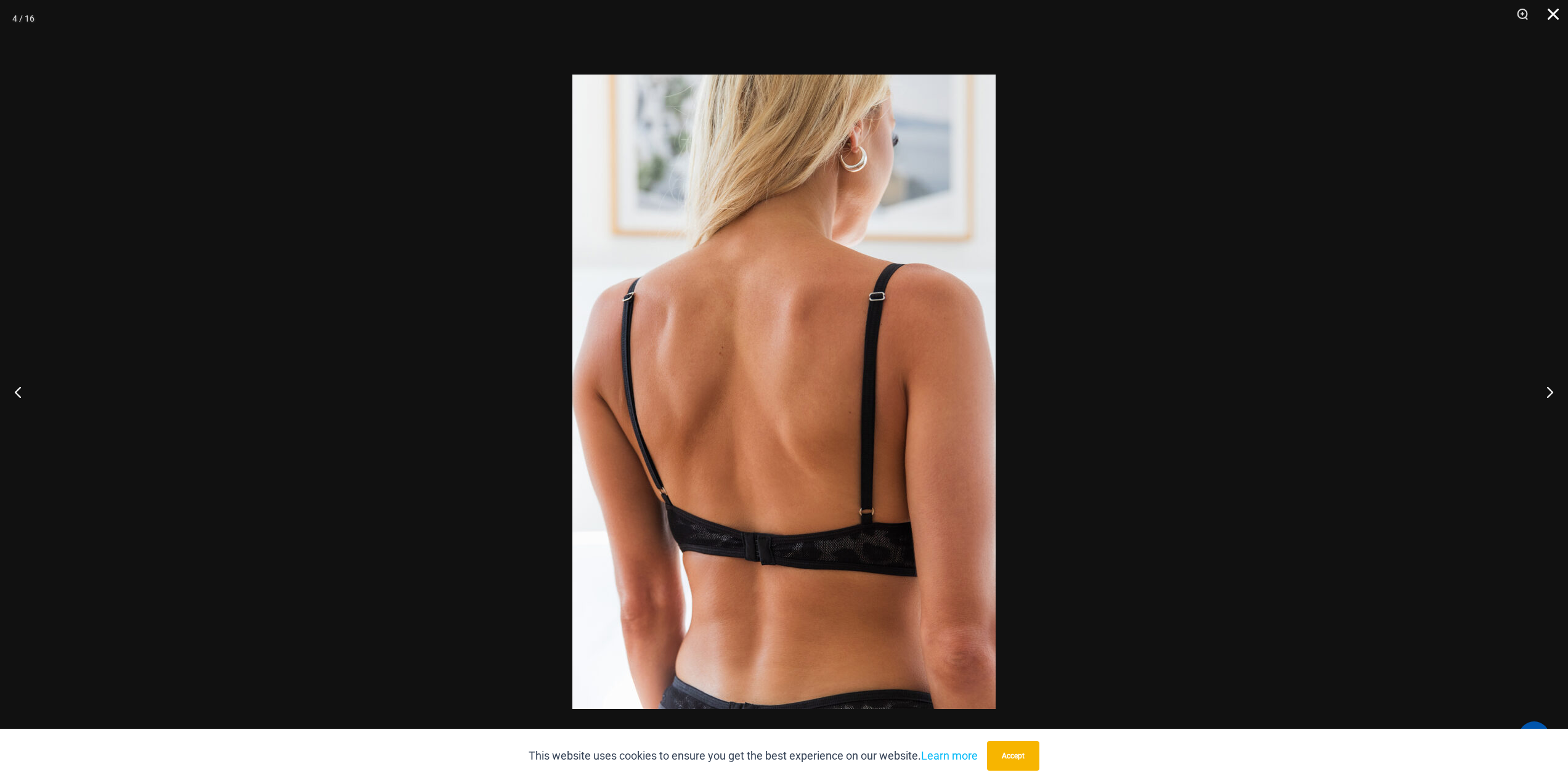
click at [1551, 13] on button "Close" at bounding box center [1549, 18] width 31 height 37
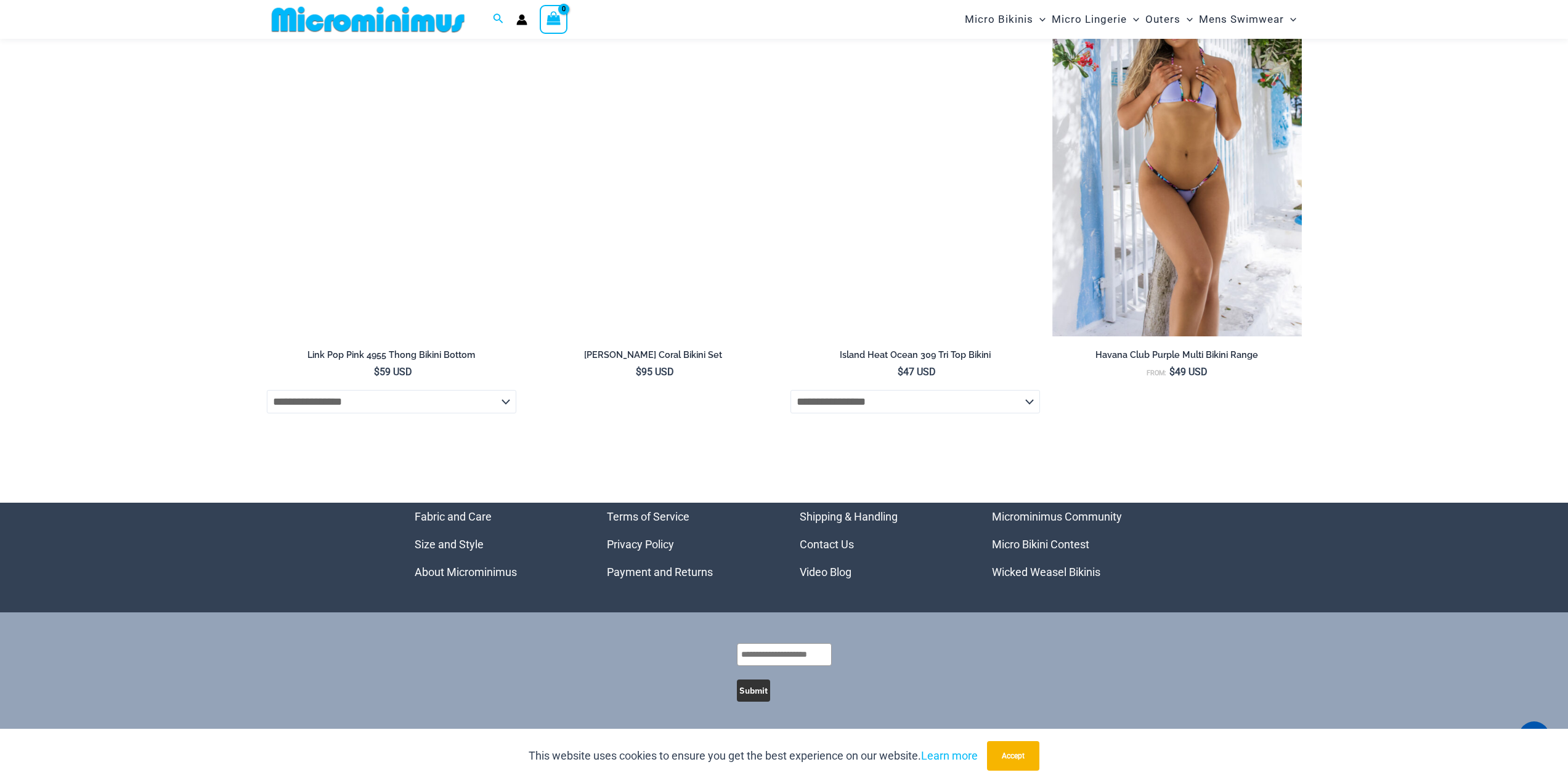
scroll to position [4244, 0]
